Goal: Task Accomplishment & Management: Use online tool/utility

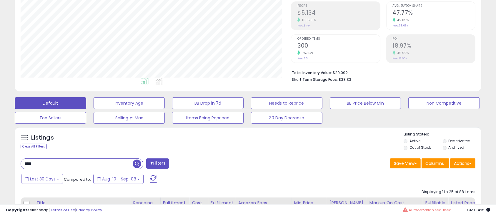
drag, startPoint x: 0, startPoint y: 0, endPoint x: 11, endPoint y: 165, distance: 165.1
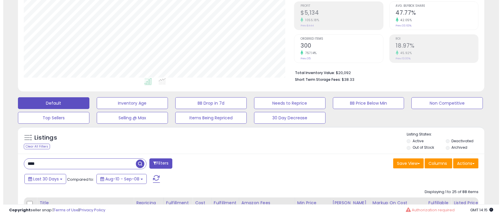
scroll to position [121, 271]
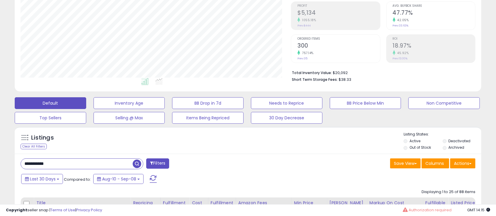
click at [137, 164] on span "button" at bounding box center [137, 164] width 9 height 9
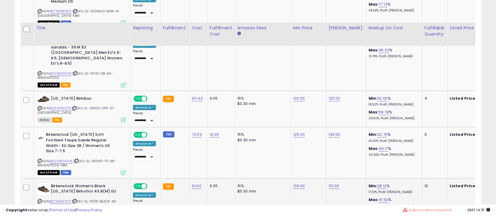
scroll to position [559, 0]
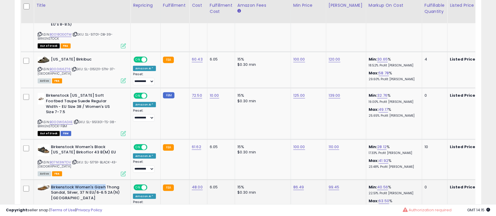
drag, startPoint x: 51, startPoint y: 154, endPoint x: 104, endPoint y: 153, distance: 53.3
click at [104, 185] on b "Birkenstock Women's Gizeh Thong Sandal, Silver, 37 N EU/6-6.5 2A(N) [GEOGRAPHIC…" at bounding box center [86, 194] width 71 height 18
copy b "Birkenstock Women's Gizeh"
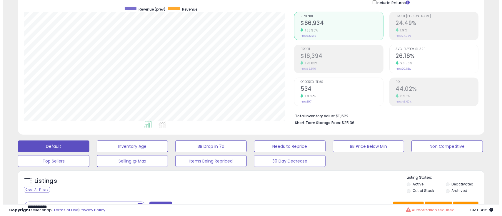
scroll to position [78, 0]
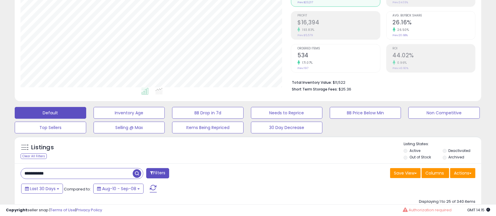
drag, startPoint x: 56, startPoint y: 176, endPoint x: 5, endPoint y: 179, distance: 50.7
paste input "**********"
type input "**********"
click at [137, 174] on span "button" at bounding box center [137, 173] width 9 height 9
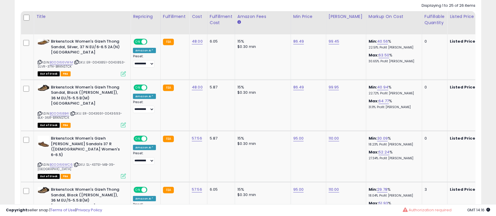
scroll to position [0, 0]
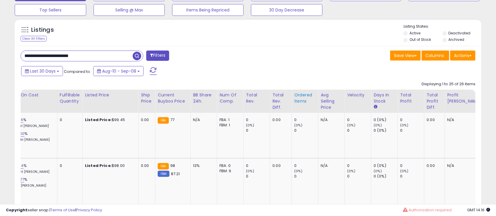
click at [294, 98] on div "Ordered Items" at bounding box center [304, 98] width 21 height 12
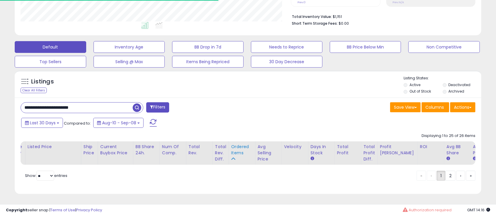
click at [231, 144] on div "Ordered Items" at bounding box center [241, 150] width 21 height 12
click at [243, 154] on div "Ordered Items" at bounding box center [241, 153] width 21 height 19
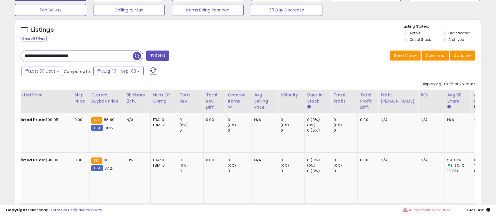
click at [65, 73] on span "Compared to:" at bounding box center [77, 72] width 27 height 6
click at [61, 71] on button "Last 30 Days" at bounding box center [42, 71] width 42 height 10
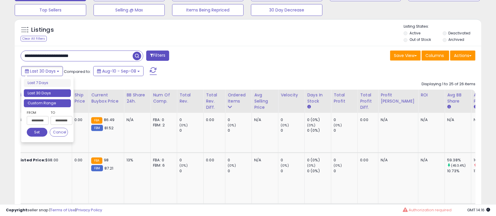
click at [37, 102] on li "Custom Range" at bounding box center [47, 103] width 47 height 8
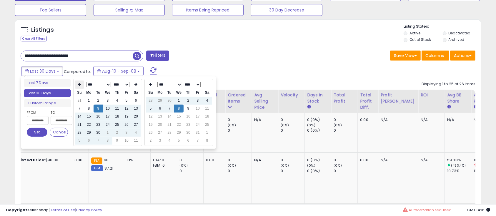
click at [78, 84] on icon at bounding box center [79, 85] width 3 height 4
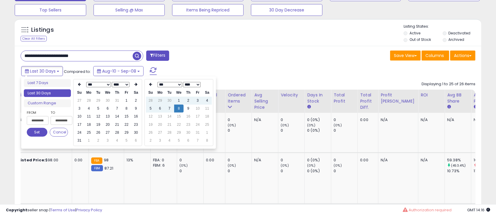
click at [78, 84] on icon at bounding box center [79, 85] width 3 height 4
type input "**********"
click at [82, 111] on td "1" at bounding box center [79, 109] width 9 height 8
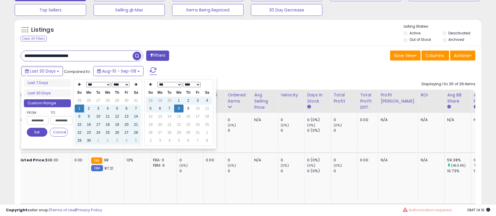
click at [39, 131] on button "Set" at bounding box center [37, 132] width 21 height 9
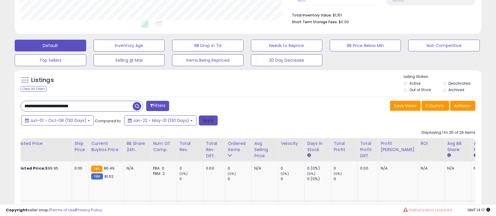
click at [204, 123] on button "Apply" at bounding box center [208, 121] width 19 height 10
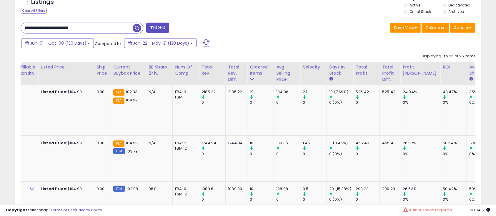
scroll to position [0, 202]
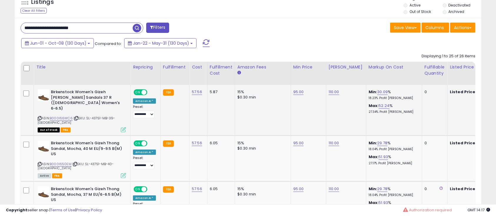
click at [96, 116] on span "| SKU: SL-43751-MB-39-[GEOGRAPHIC_DATA]" at bounding box center [77, 120] width 78 height 9
copy span "43751"
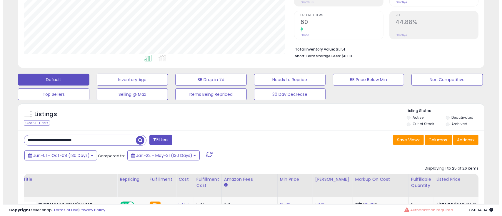
scroll to position [107, 0]
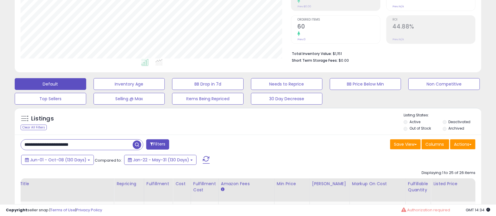
drag, startPoint x: 86, startPoint y: 146, endPoint x: -42, endPoint y: 152, distance: 128.7
click at [0, 109] on html "Unable to login Retrieving listings data.. has not yet accepted the Terms of Us…" at bounding box center [248, 1] width 496 height 216
type input "********"
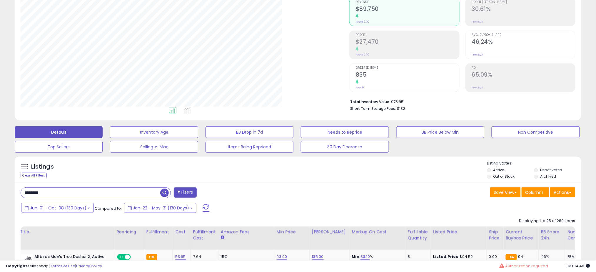
scroll to position [0, 16]
